Goal: Find specific page/section: Find specific page/section

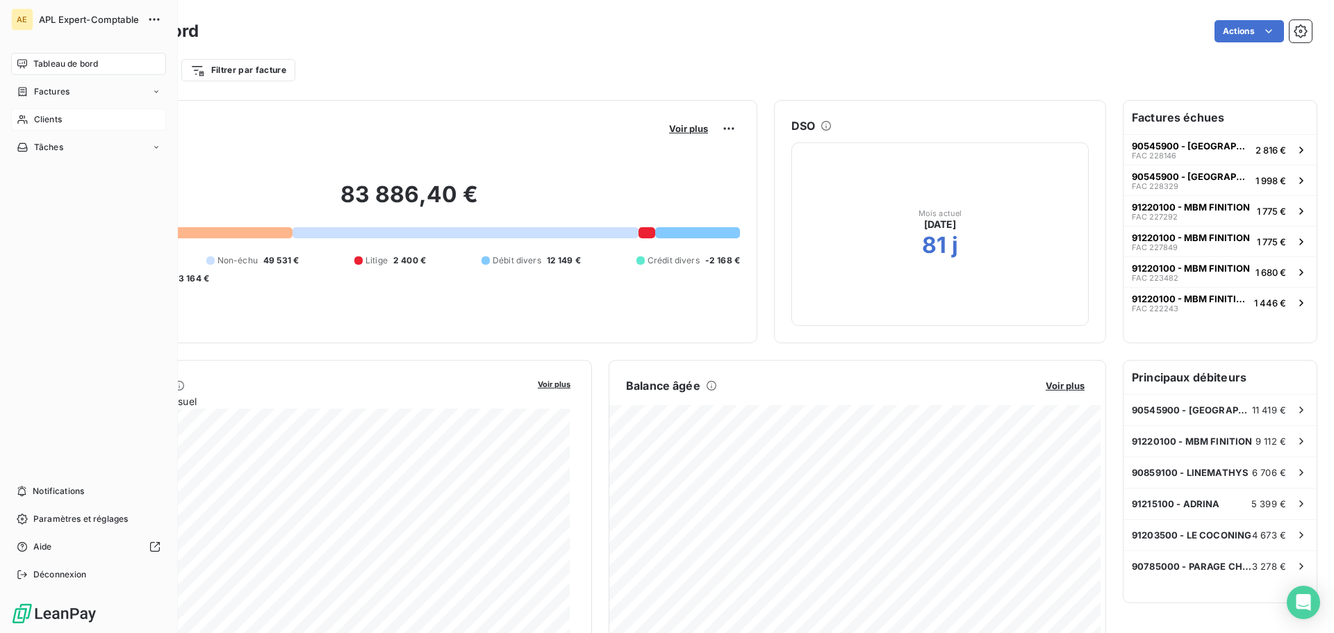
click at [48, 119] on span "Clients" at bounding box center [48, 119] width 28 height 13
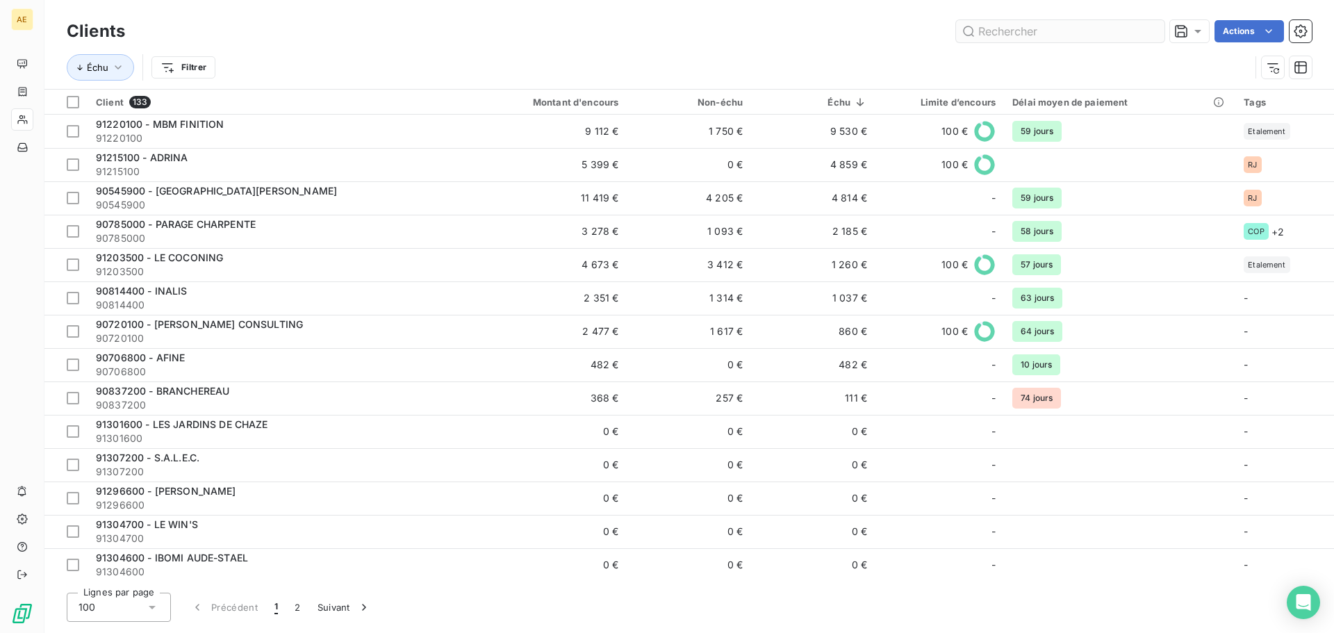
click at [1043, 36] on input "text" at bounding box center [1060, 31] width 208 height 22
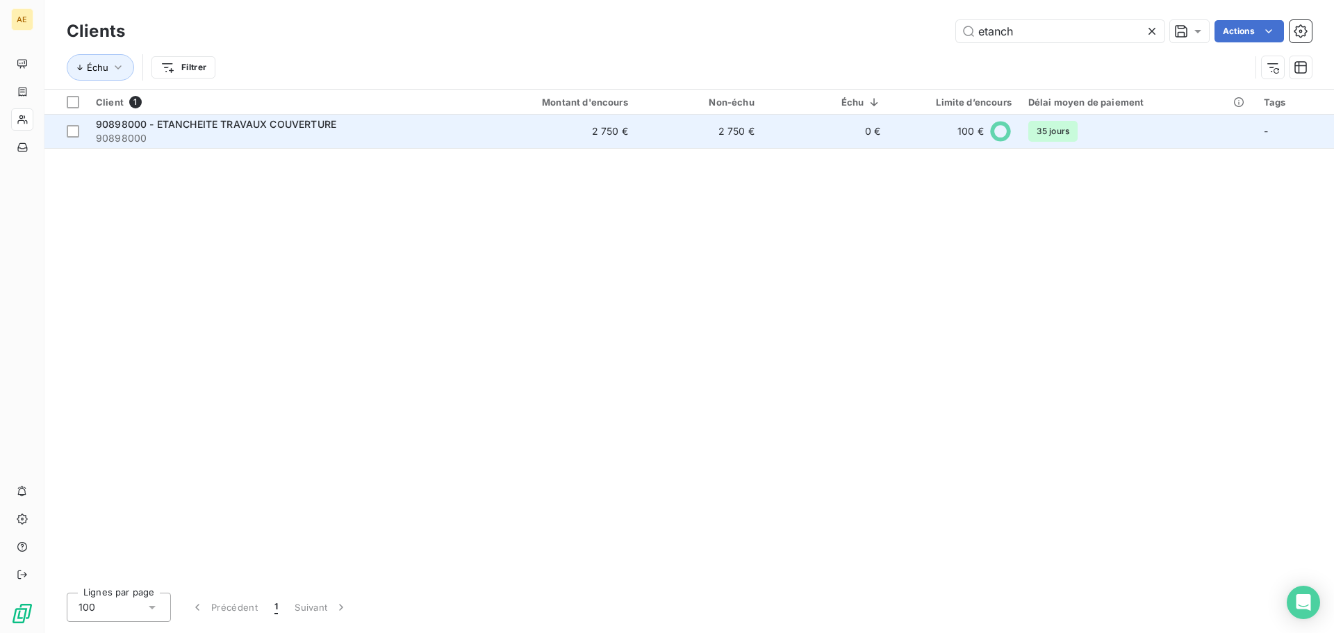
type input "etanch"
click at [256, 124] on span "90898000 - ETANCHEITE TRAVAUX COUVERTURE" at bounding box center [216, 124] width 240 height 12
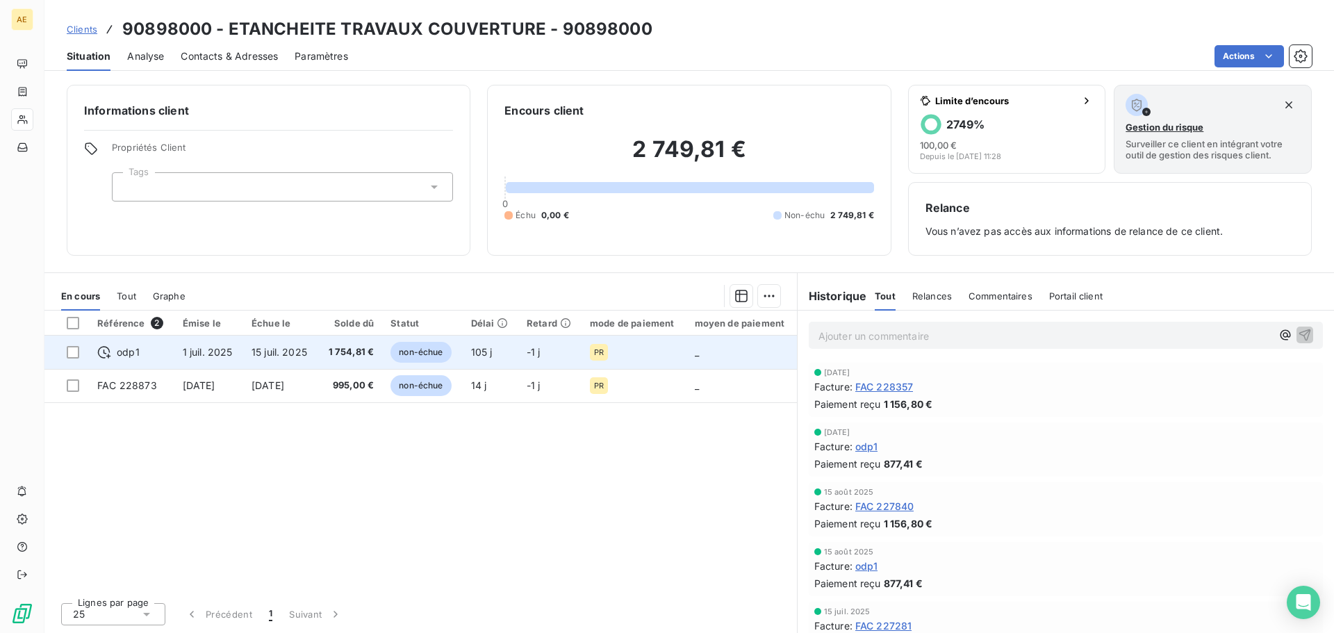
click at [289, 354] on span "15 juil. 2025" at bounding box center [279, 352] width 56 height 12
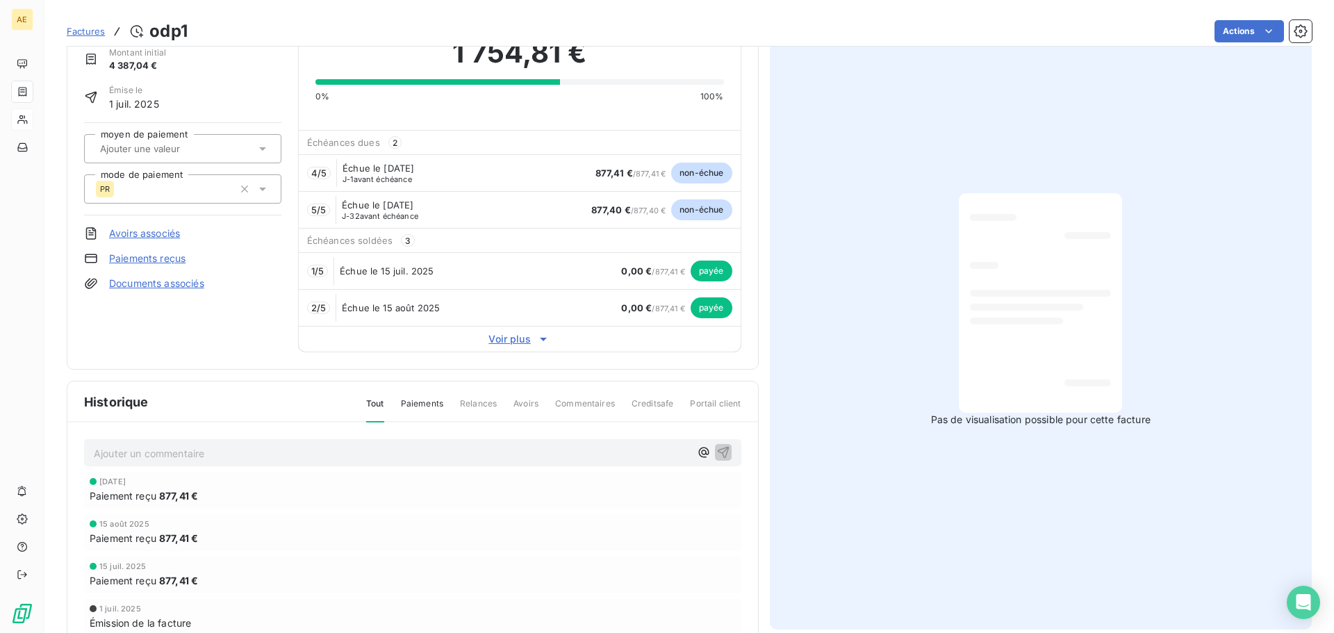
scroll to position [1, 0]
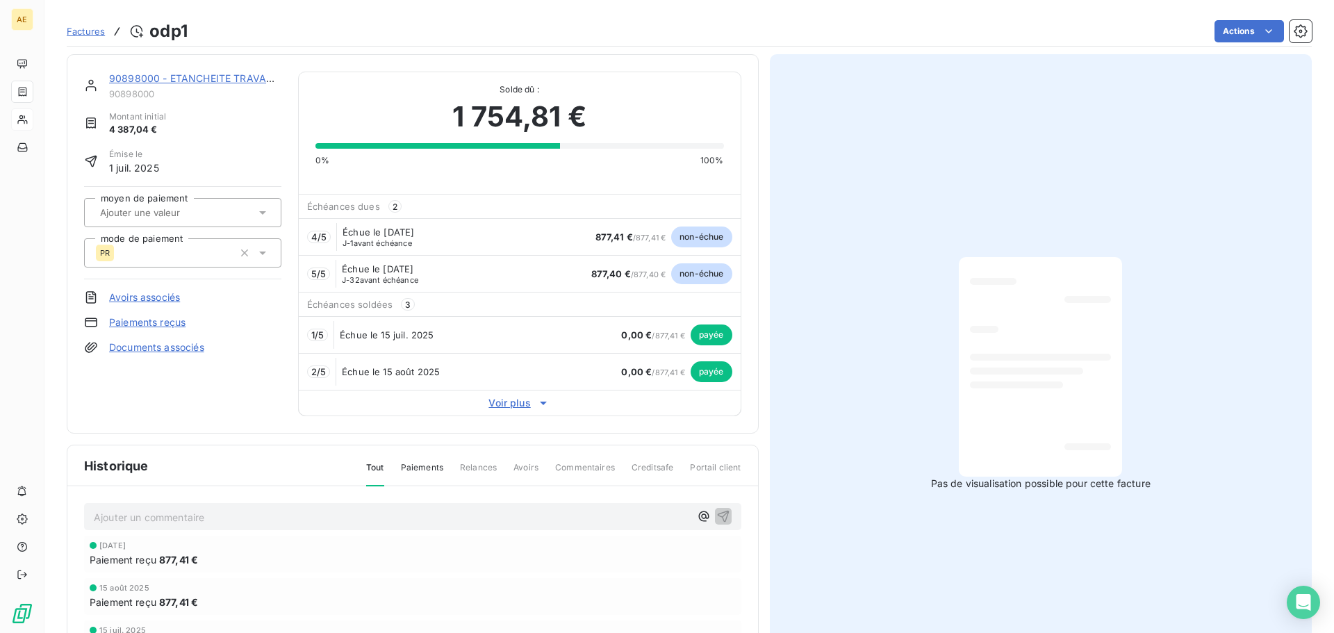
click at [536, 401] on icon at bounding box center [543, 403] width 14 height 14
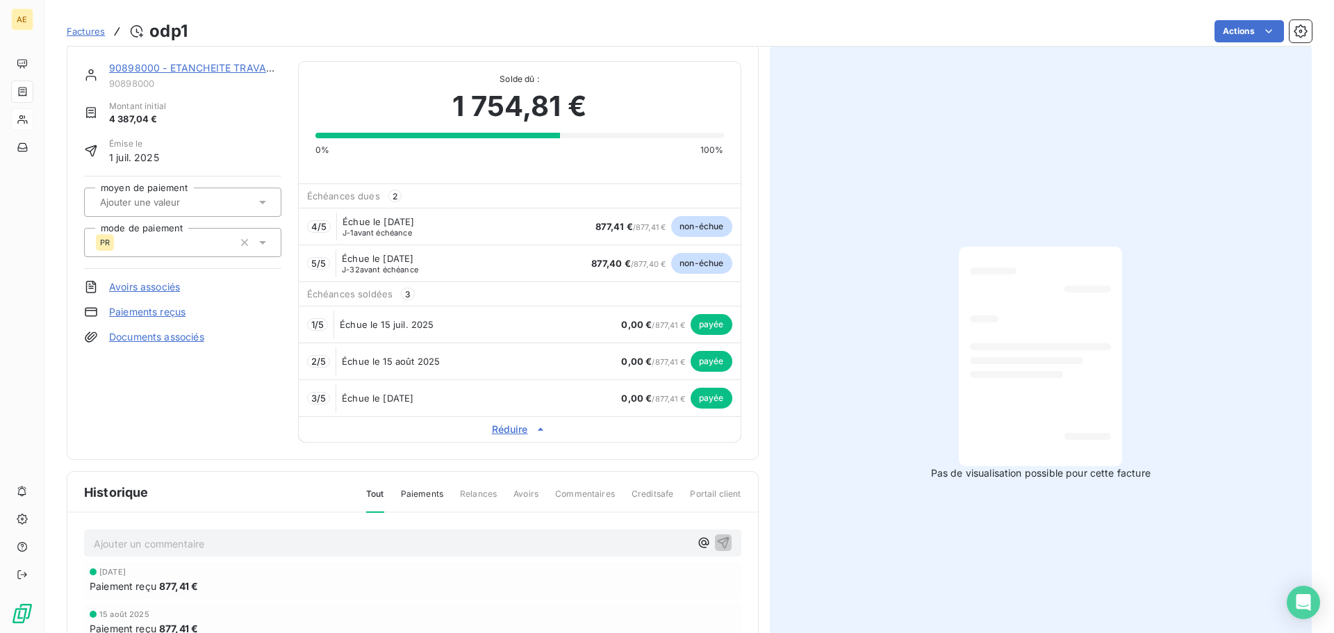
scroll to position [0, 0]
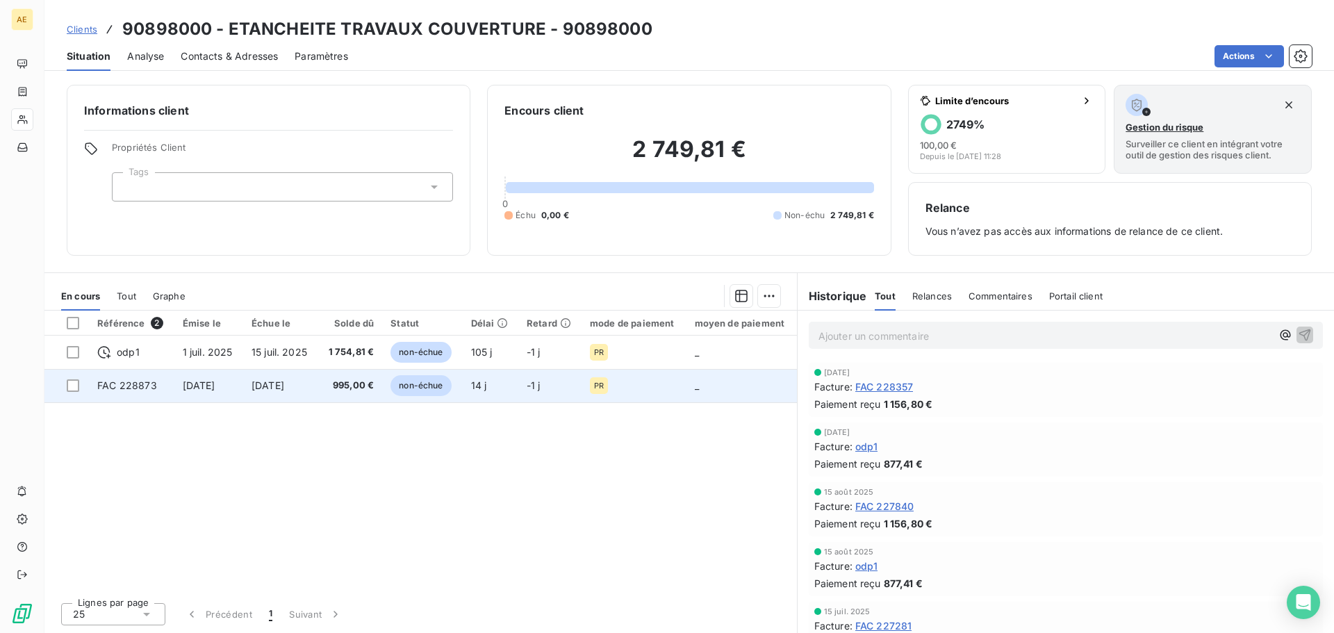
click at [284, 383] on span "[DATE]" at bounding box center [267, 385] width 33 height 12
click at [284, 391] on span "[DATE]" at bounding box center [267, 385] width 33 height 12
